Goal: Download file/media

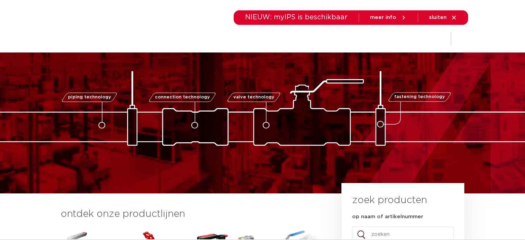
click at [453, 20] on icon at bounding box center [454, 18] width 6 height 6
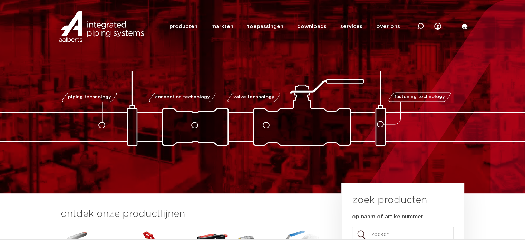
click at [422, 26] on icon at bounding box center [420, 26] width 7 height 7
type input "123459967"
click button "Zoeken" at bounding box center [0, 0] width 0 height 0
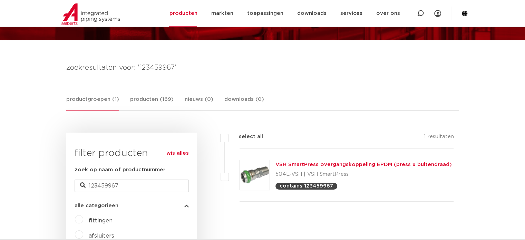
scroll to position [69, 0]
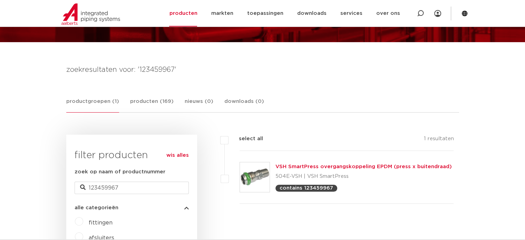
click at [305, 165] on link "VSH SmartPress overgangskoppeling EPDM (press x buitendraad)" at bounding box center [364, 166] width 176 height 5
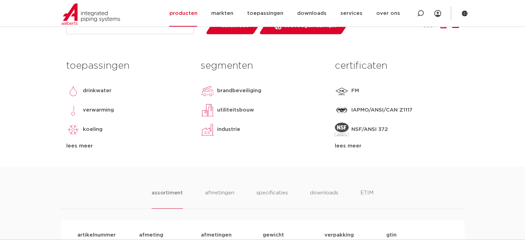
scroll to position [311, 0]
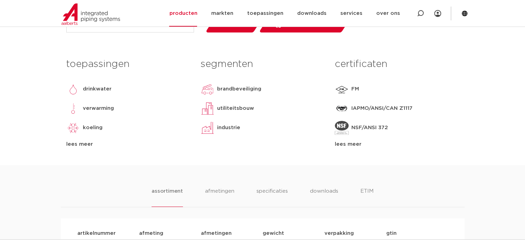
click at [343, 144] on div "lees meer" at bounding box center [397, 144] width 124 height 8
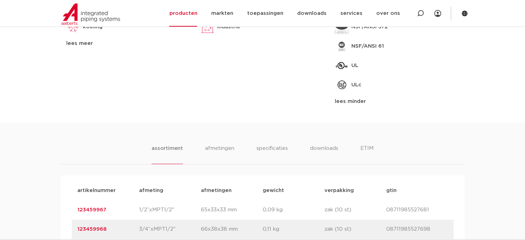
scroll to position [449, 0]
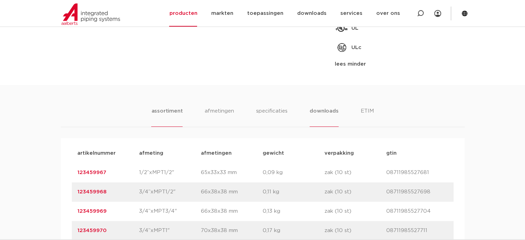
click at [325, 111] on li "downloads" at bounding box center [324, 117] width 29 height 20
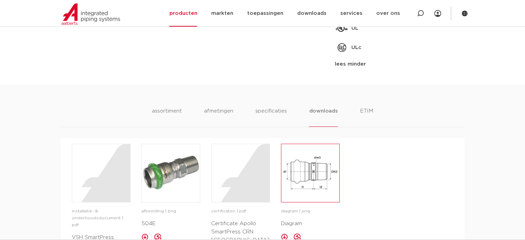
click at [330, 152] on img at bounding box center [310, 173] width 58 height 58
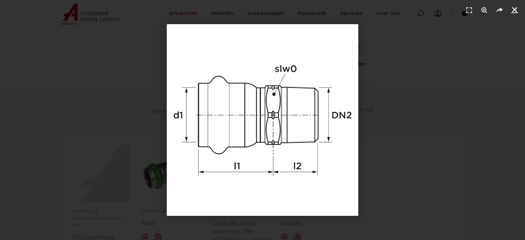
click at [514, 11] on icon "Sluiten (Esc)" at bounding box center [514, 9] width 7 height 7
